Goal: Information Seeking & Learning: Understand process/instructions

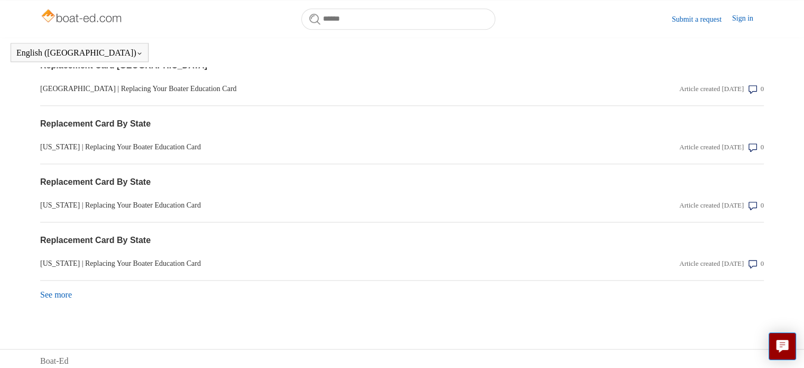
scroll to position [937, 0]
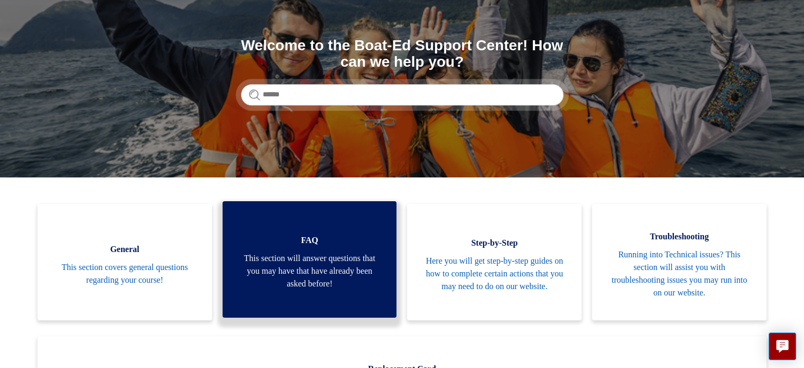
scroll to position [235, 0]
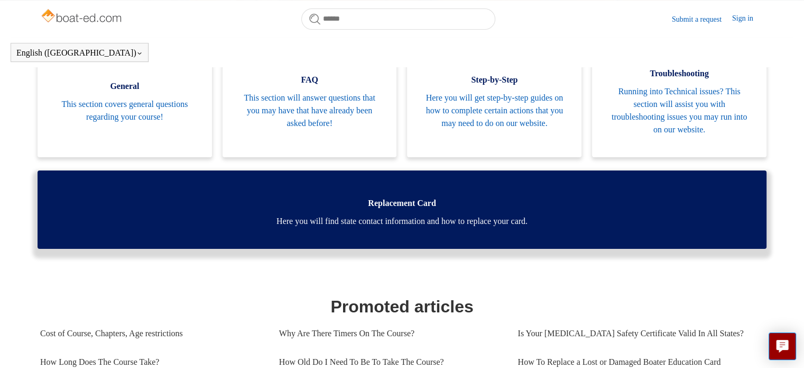
click at [420, 209] on link "Replacement Card Here you will find state contact information and how to replac…" at bounding box center [402, 209] width 729 height 78
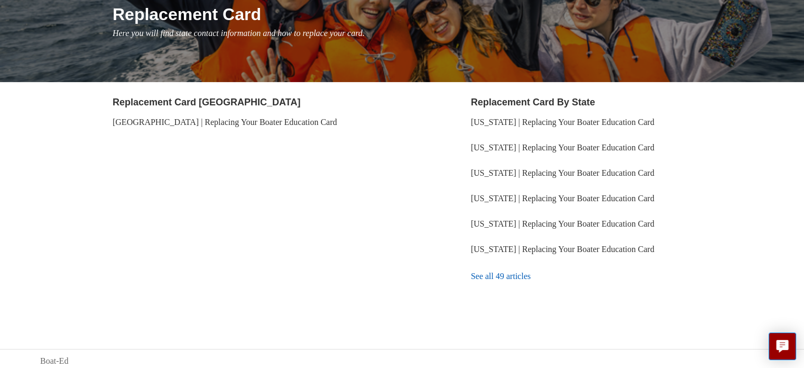
scroll to position [141, 0]
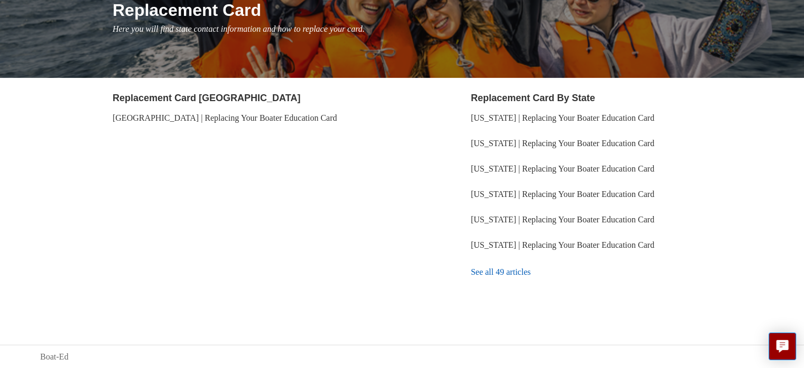
click at [515, 272] on link "See all 49 articles" at bounding box center [617, 272] width 293 height 29
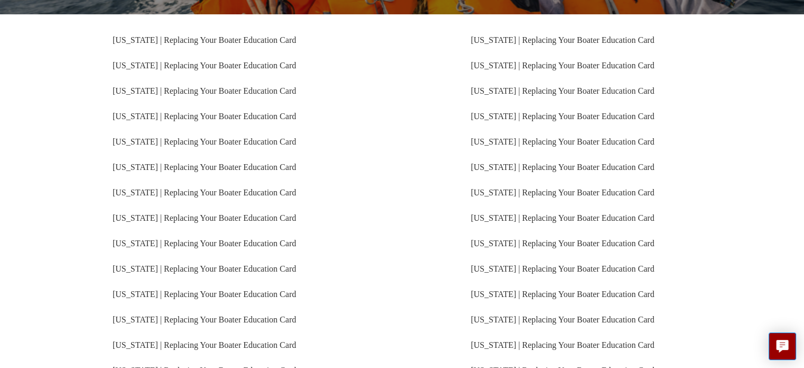
scroll to position [290, 0]
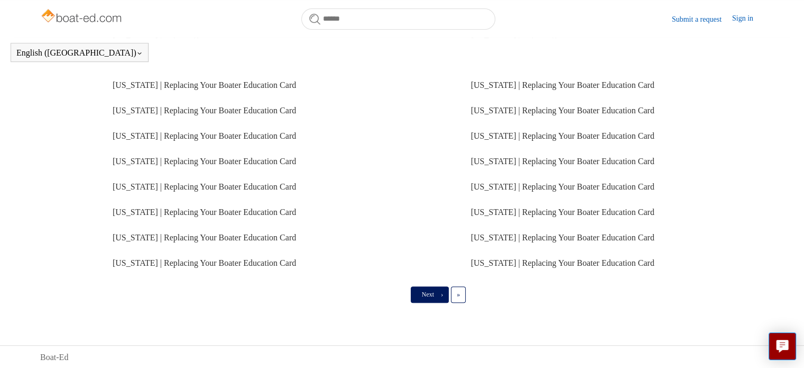
click at [433, 296] on span "Next" at bounding box center [428, 293] width 12 height 7
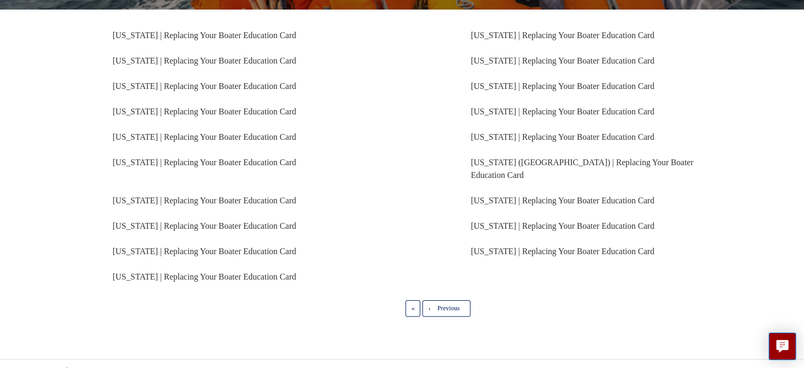
scroll to position [193, 0]
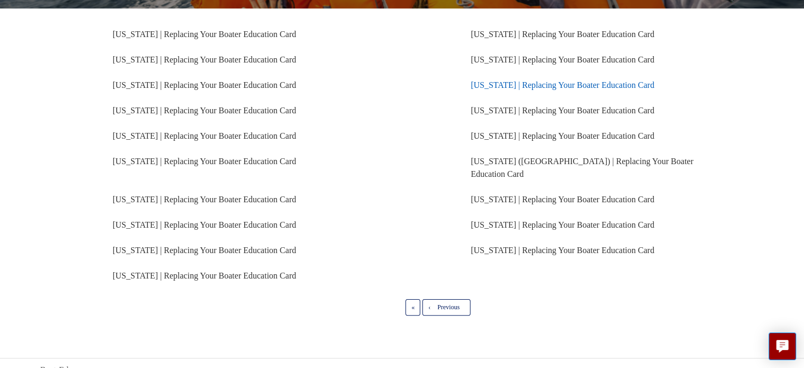
click at [500, 80] on link "[US_STATE] | Replacing Your Boater Education Card" at bounding box center [563, 84] width 184 height 9
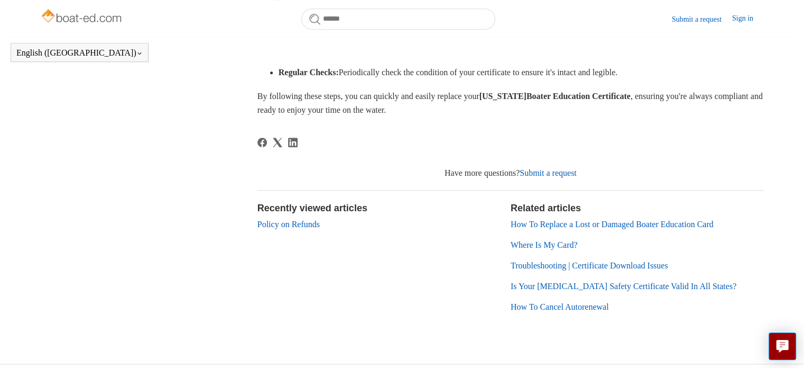
scroll to position [677, 0]
